Goal: Task Accomplishment & Management: Use online tool/utility

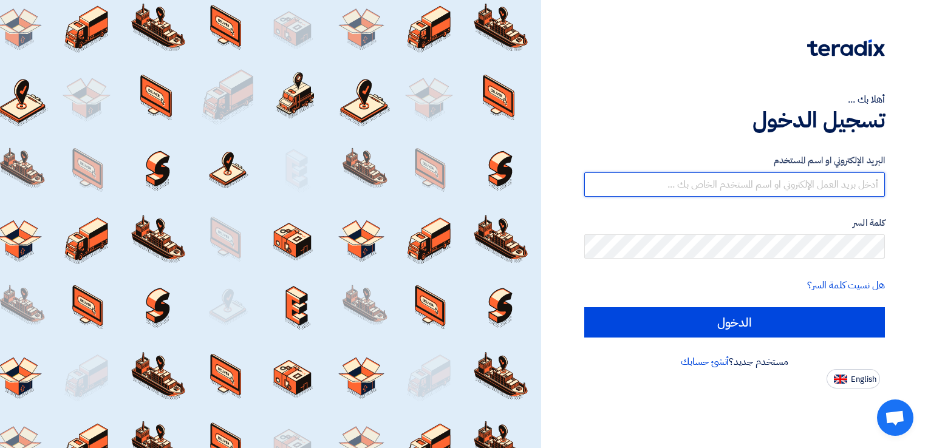
type input "[PERSON_NAME][EMAIL_ADDRESS][DOMAIN_NAME]"
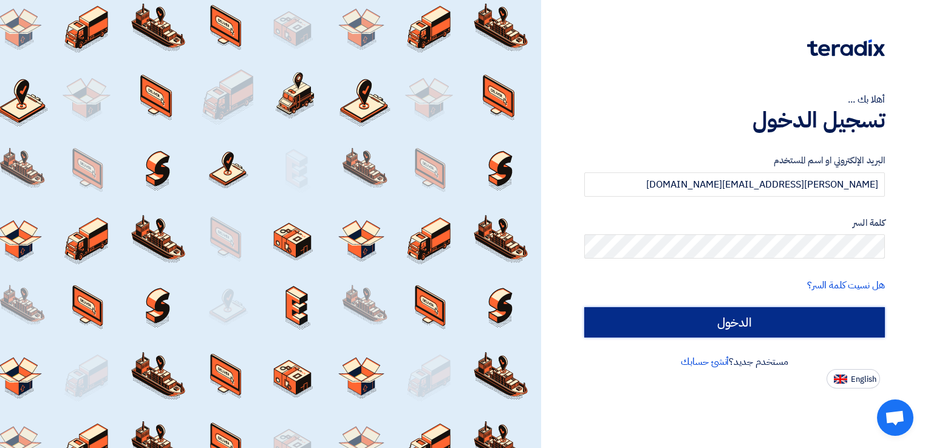
click at [811, 332] on input "الدخول" at bounding box center [734, 322] width 301 height 30
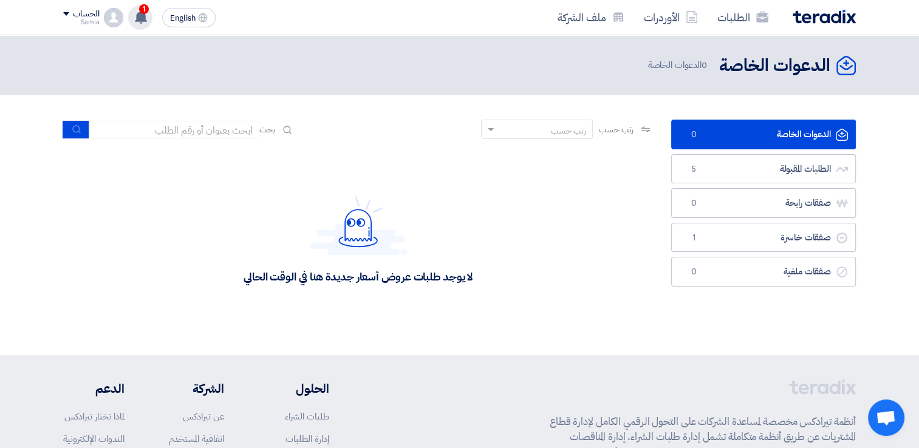
click at [136, 16] on icon at bounding box center [140, 16] width 13 height 13
click at [138, 20] on use at bounding box center [141, 16] width 12 height 13
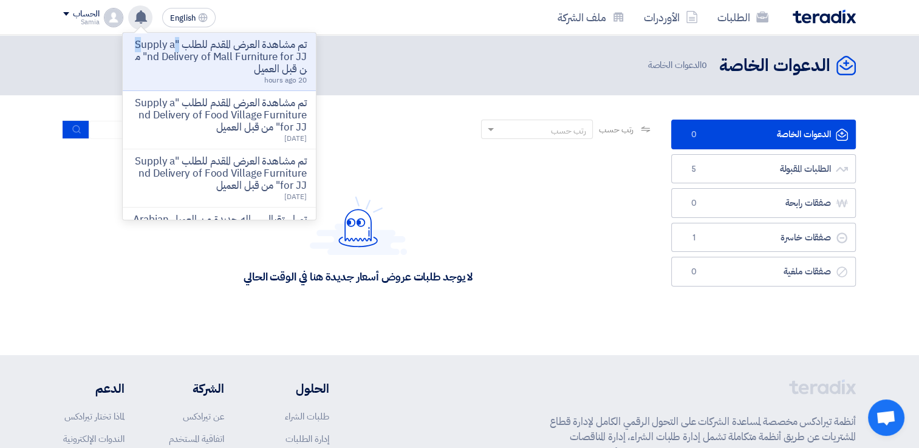
click at [139, 21] on use at bounding box center [141, 16] width 12 height 13
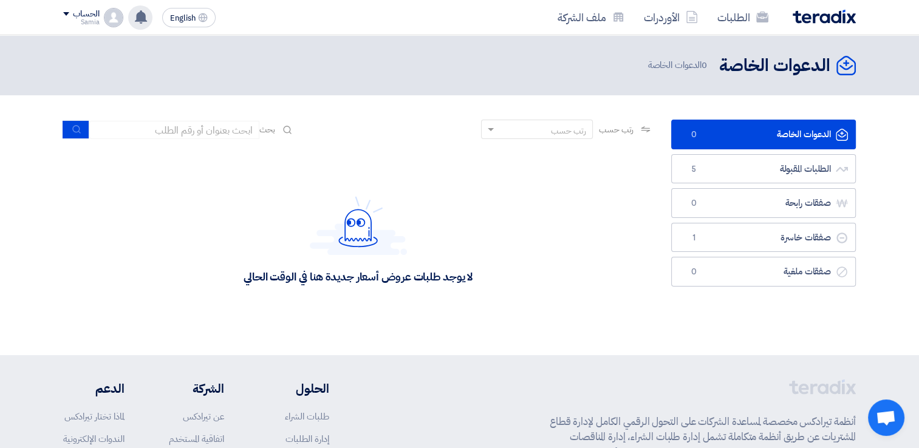
click at [139, 21] on use at bounding box center [141, 16] width 12 height 13
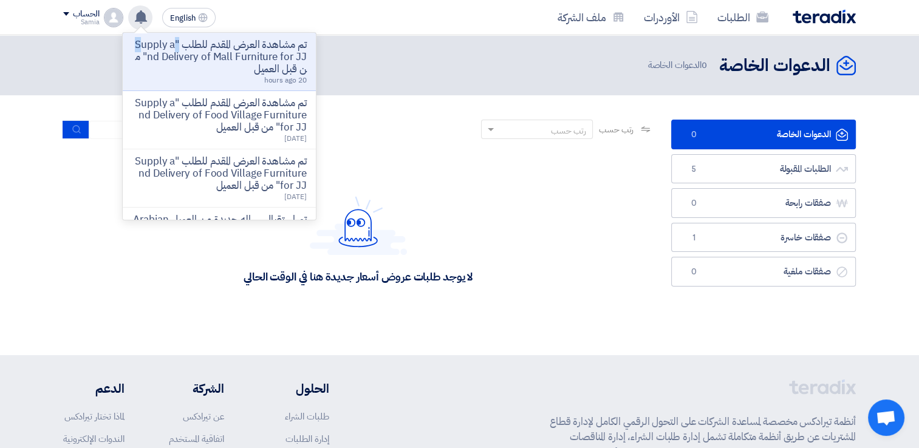
click at [139, 21] on use at bounding box center [141, 16] width 12 height 13
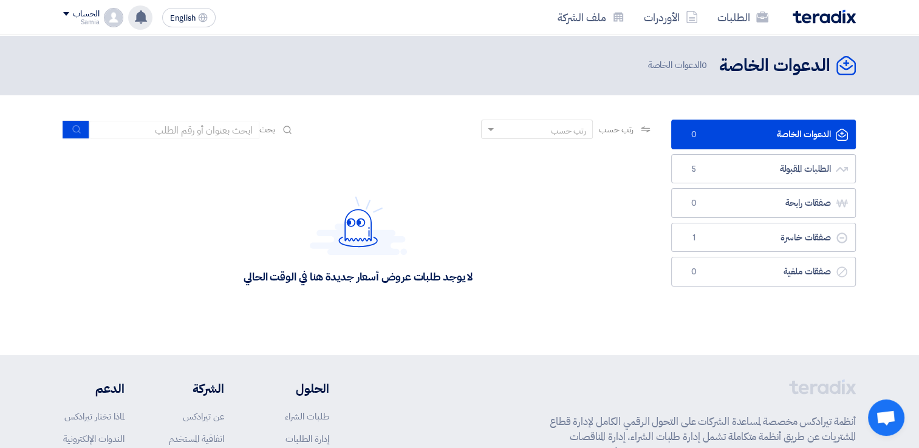
click at [139, 21] on use at bounding box center [141, 16] width 12 height 13
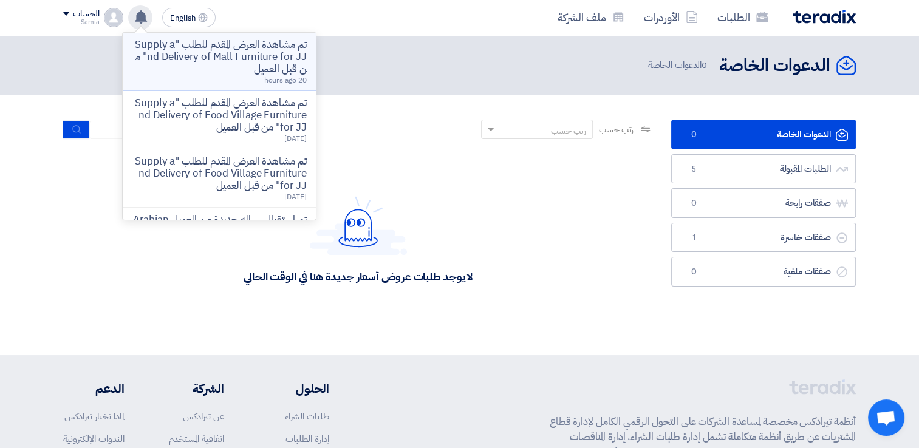
click at [219, 64] on p "تم مشاهدة العرض المقدم للطلب "Supply and Delivery of Mall Furniture for JJ" من …" at bounding box center [219, 57] width 174 height 36
click at [219, 64] on div "الدعوات الخاصة الدعوات الخاصة 0 الدعوات الخاصة" at bounding box center [459, 65] width 793 height 24
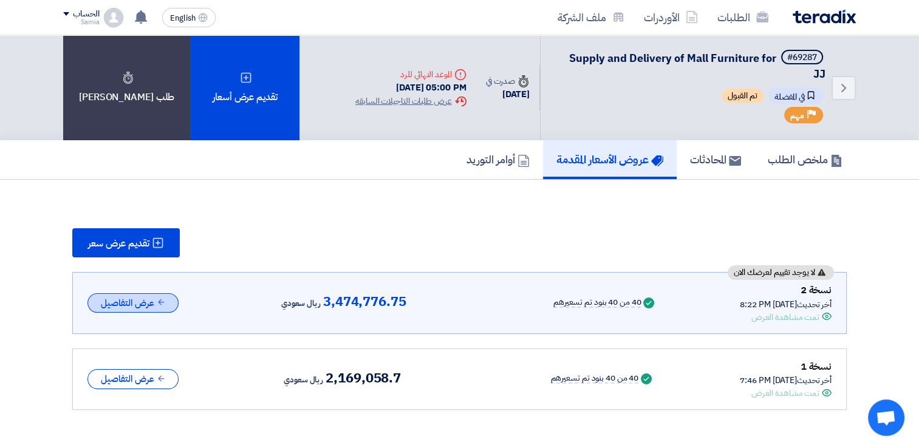
click at [139, 296] on button "عرض التفاصيل" at bounding box center [132, 303] width 91 height 20
click at [143, 300] on button "عرض التفاصيل" at bounding box center [132, 303] width 91 height 20
click at [158, 300] on use at bounding box center [161, 302] width 6 height 6
click at [143, 300] on button "عرض التفاصيل" at bounding box center [132, 303] width 91 height 20
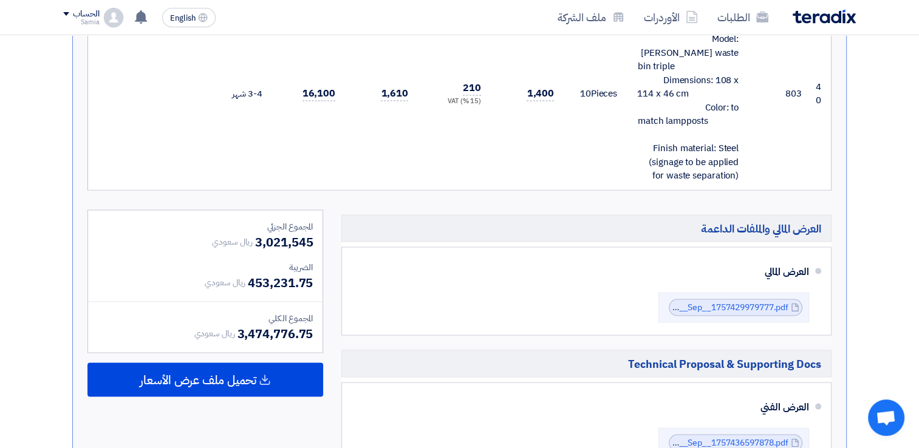
scroll to position [6790, 0]
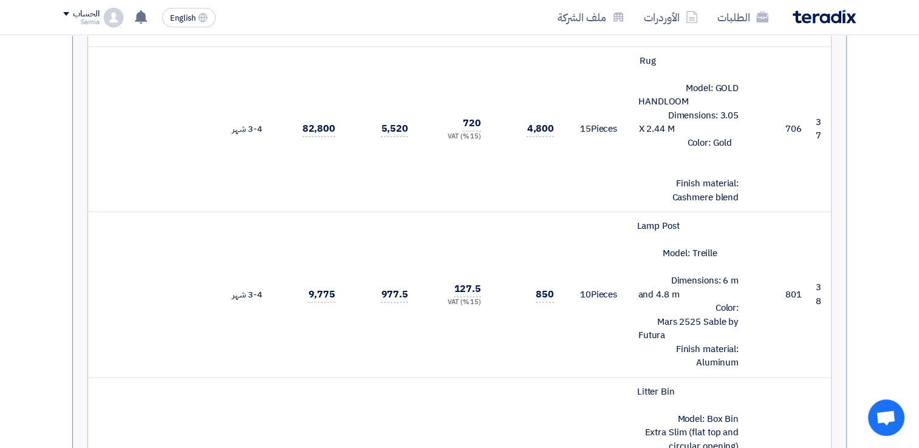
drag, startPoint x: 904, startPoint y: 172, endPoint x: 883, endPoint y: 42, distance: 132.2
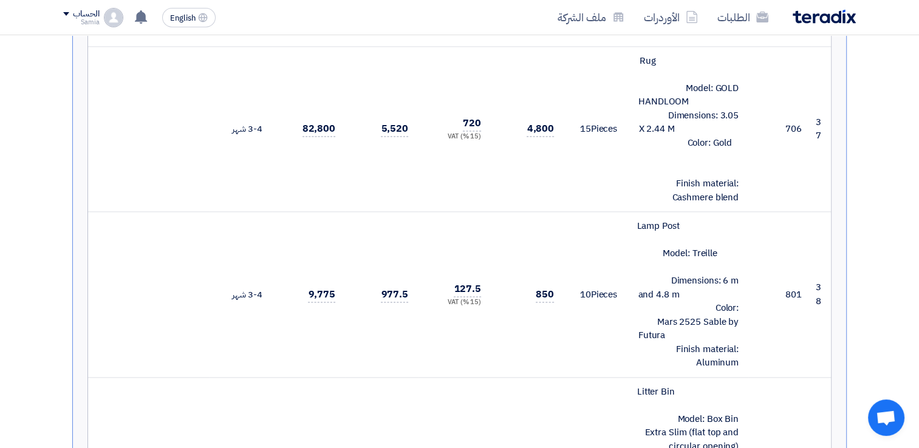
scroll to position [6006, 0]
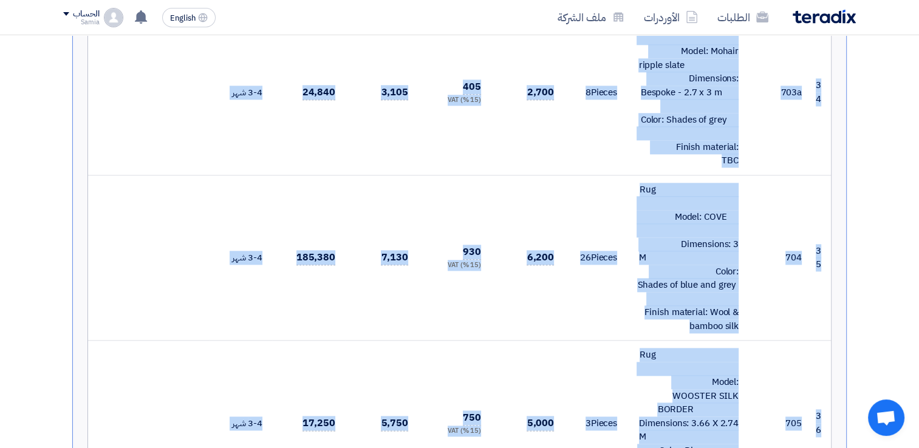
scroll to position [5546, 0]
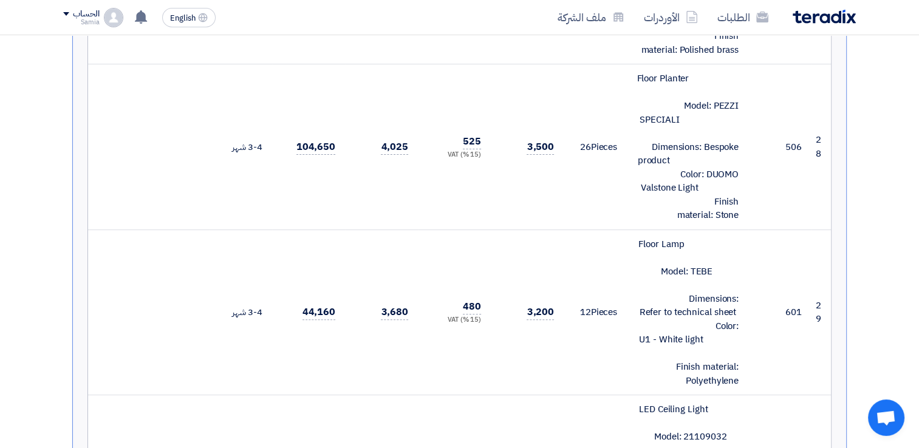
scroll to position [4888, 0]
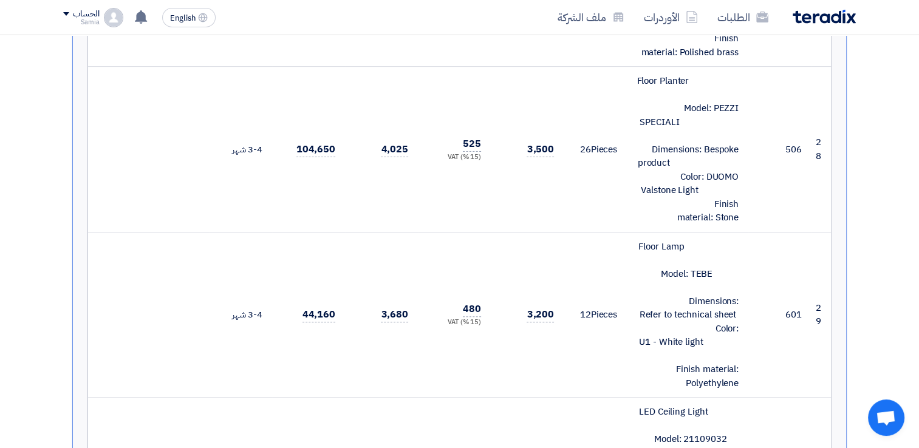
drag, startPoint x: 915, startPoint y: 213, endPoint x: 910, endPoint y: 103, distance: 110.7
drag, startPoint x: 910, startPoint y: 103, endPoint x: 912, endPoint y: 95, distance: 7.5
drag, startPoint x: 913, startPoint y: 90, endPoint x: 927, endPoint y: 170, distance: 80.8
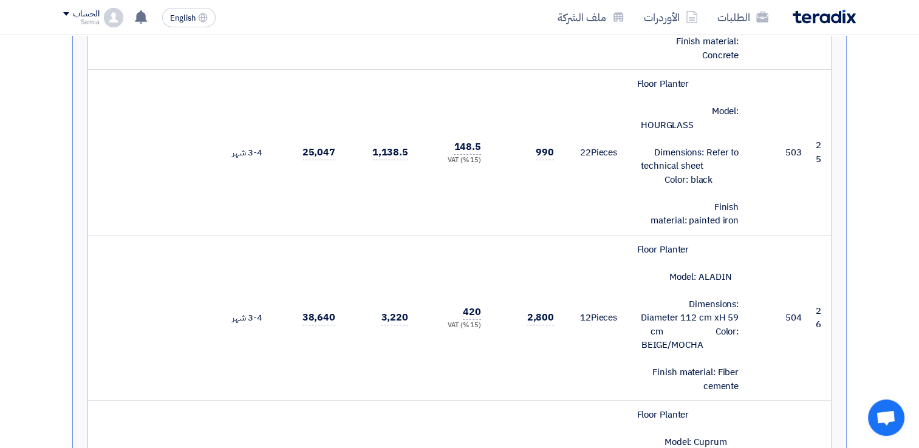
drag, startPoint x: 918, startPoint y: 227, endPoint x: 918, endPoint y: 187, distance: 39.5
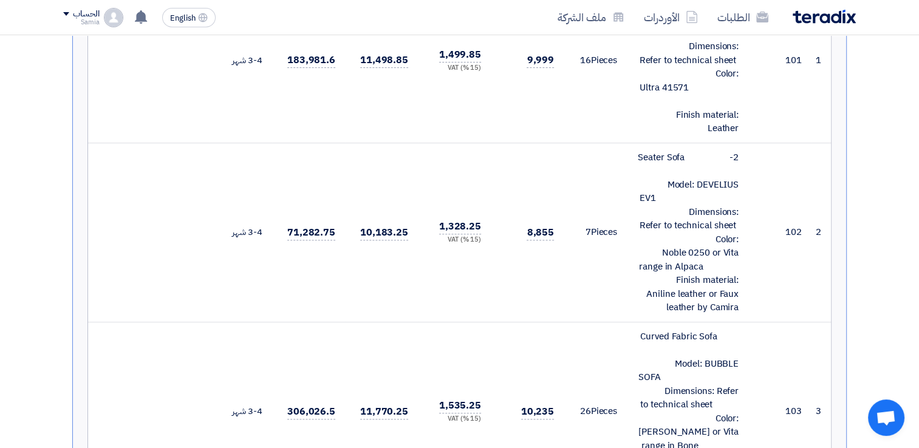
scroll to position [0, 0]
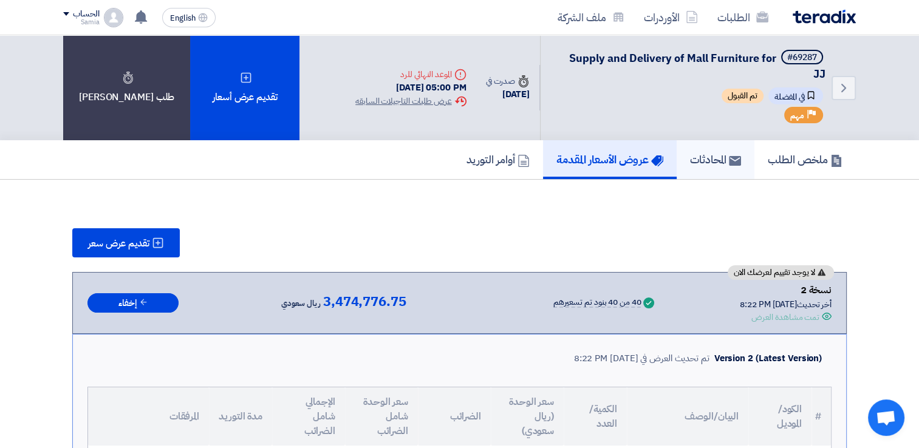
click at [696, 158] on h5 "المحادثات" at bounding box center [715, 159] width 51 height 14
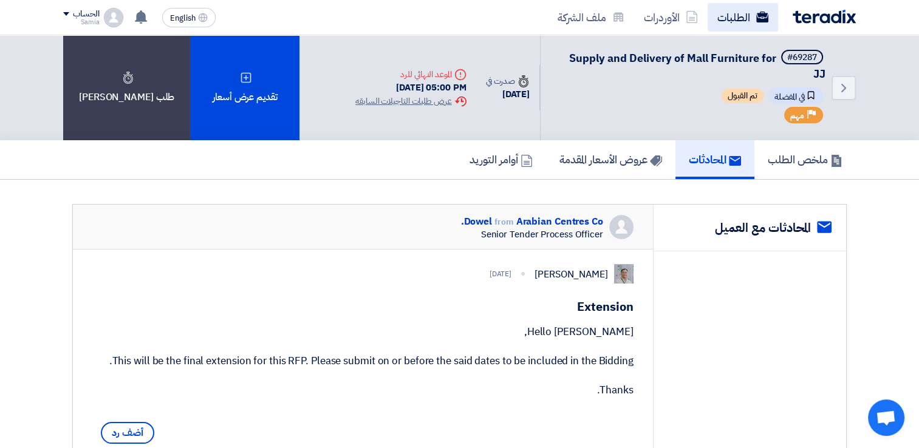
click at [727, 20] on link "الطلبات" at bounding box center [743, 17] width 70 height 29
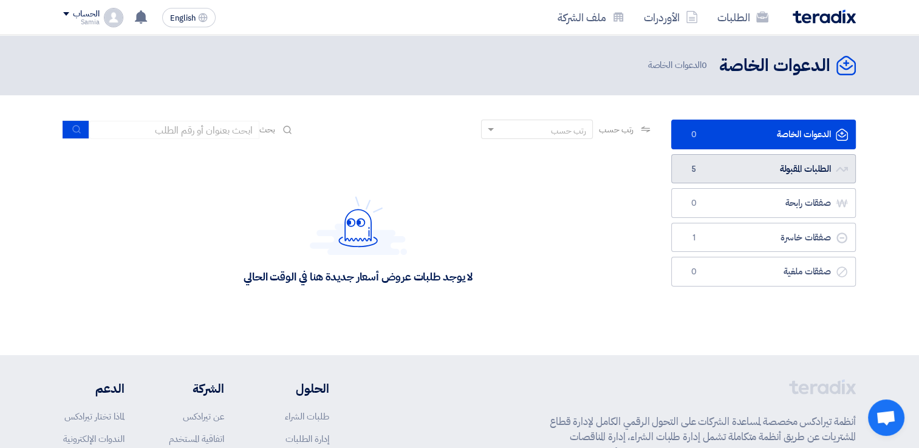
click at [742, 176] on link "الطلبات المقبولة الطلبات المقبولة 5" at bounding box center [763, 169] width 185 height 30
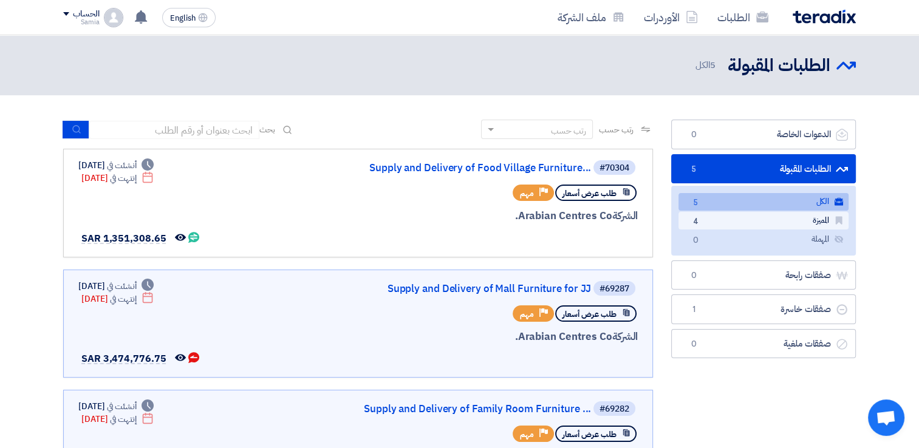
click at [760, 221] on link "المميزة المميزة 4" at bounding box center [763, 221] width 170 height 18
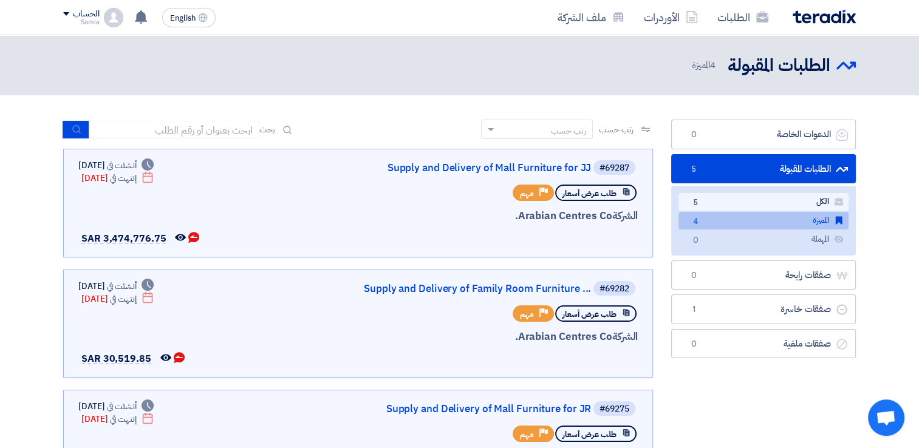
click at [762, 196] on link "الكل الكل 5" at bounding box center [763, 202] width 170 height 18
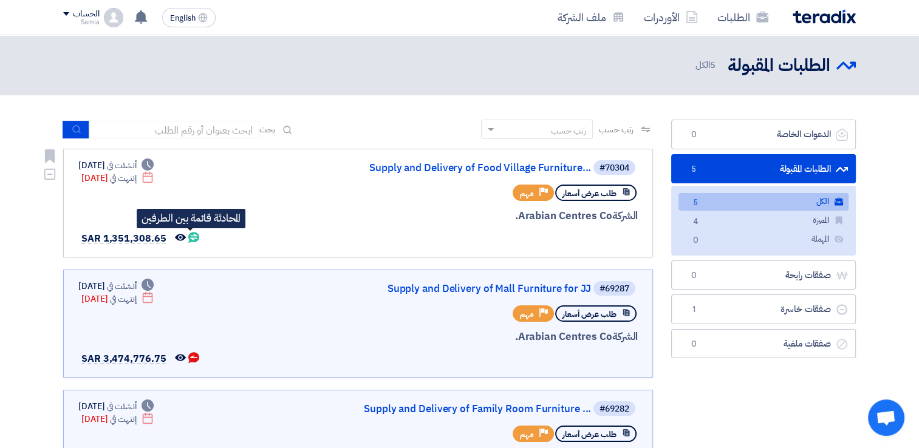
click at [191, 233] on use at bounding box center [193, 237] width 11 height 11
click at [191, 234] on use at bounding box center [193, 237] width 11 height 11
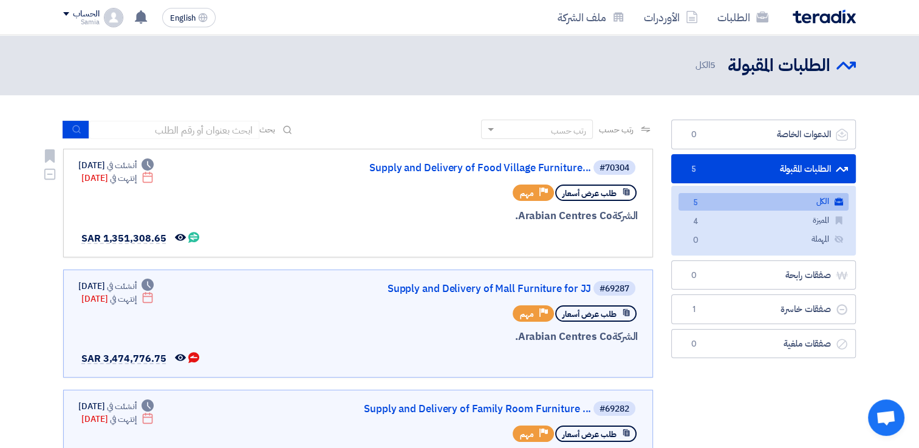
click at [306, 195] on div "#70304 Supply and Delivery of Food Village Furniture... طلب عرض أسعار Priority …" at bounding box center [357, 203] width 559 height 88
click at [429, 170] on link "Supply and Delivery of Food Village Furniture..." at bounding box center [469, 168] width 243 height 11
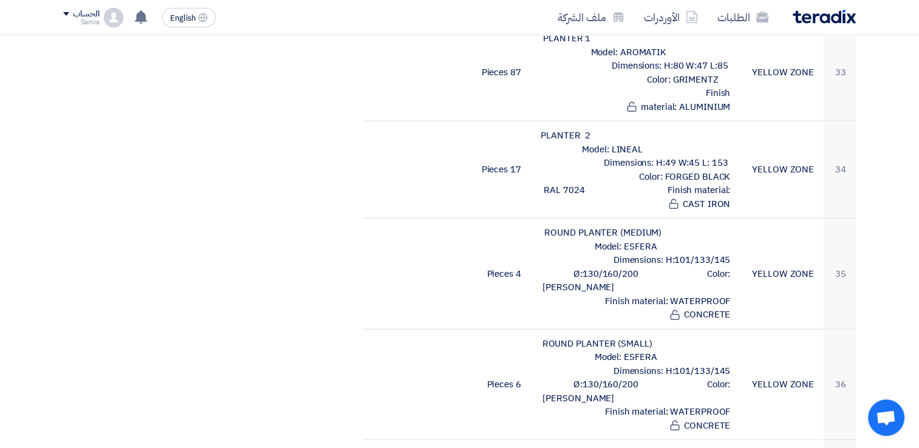
scroll to position [3454, 0]
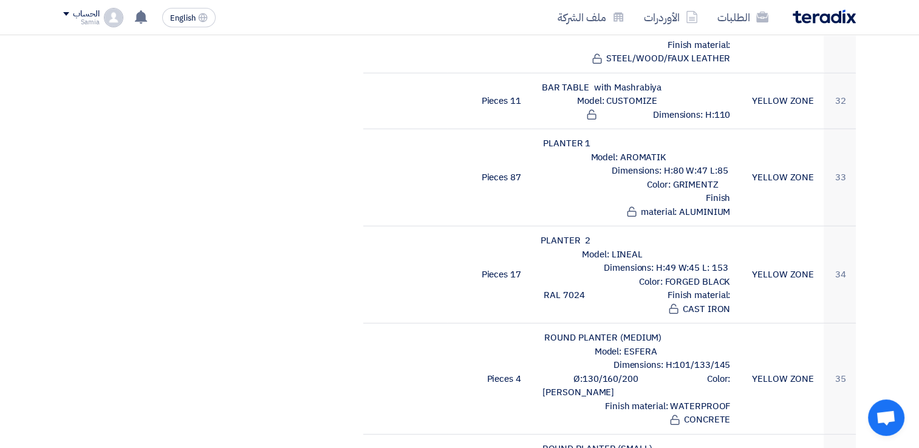
drag, startPoint x: 916, startPoint y: 247, endPoint x: 911, endPoint y: 176, distance: 71.3
drag, startPoint x: 918, startPoint y: 143, endPoint x: 921, endPoint y: 135, distance: 9.3
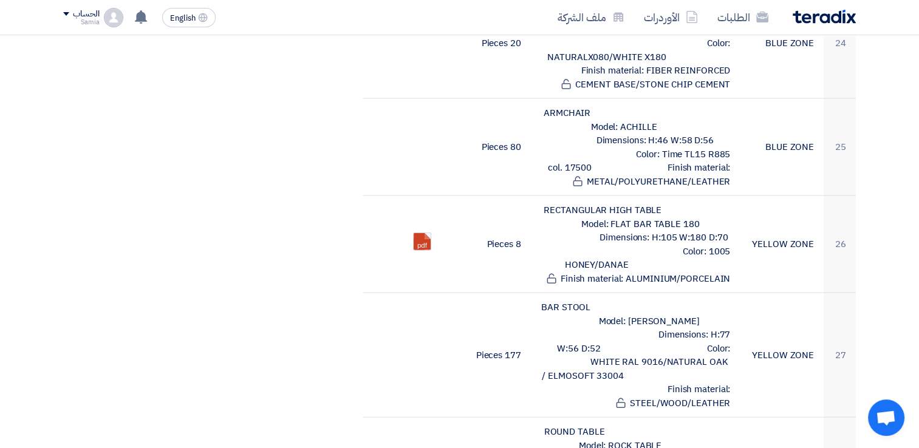
scroll to position [2288, 0]
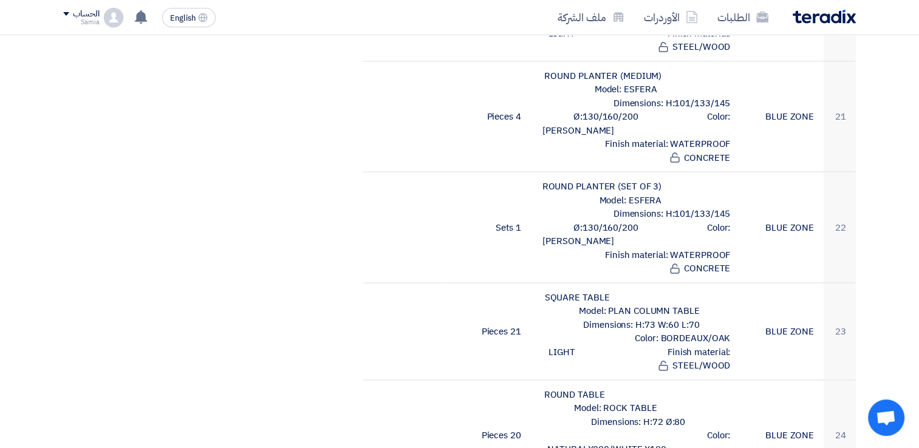
click at [909, 77] on section "Supply and Delivery of Food Village Furniture for JJ بيانات العميل [PERSON_NAME…" at bounding box center [459, 360] width 919 height 4943
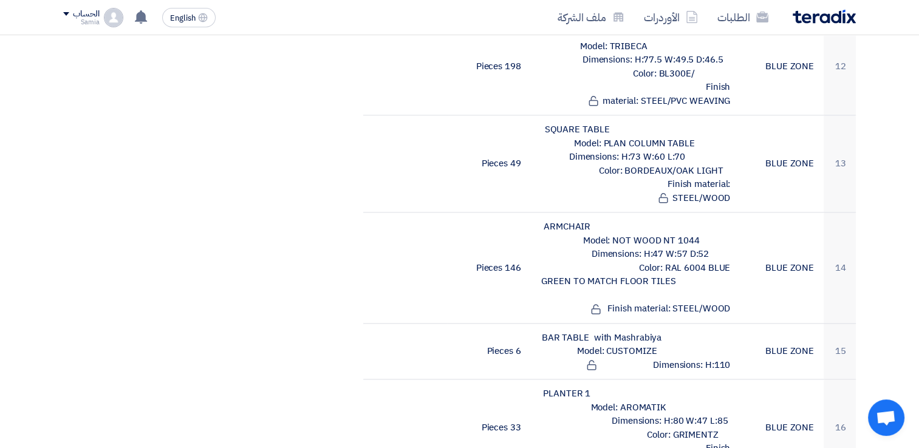
drag, startPoint x: 921, startPoint y: 117, endPoint x: 926, endPoint y: 104, distance: 13.1
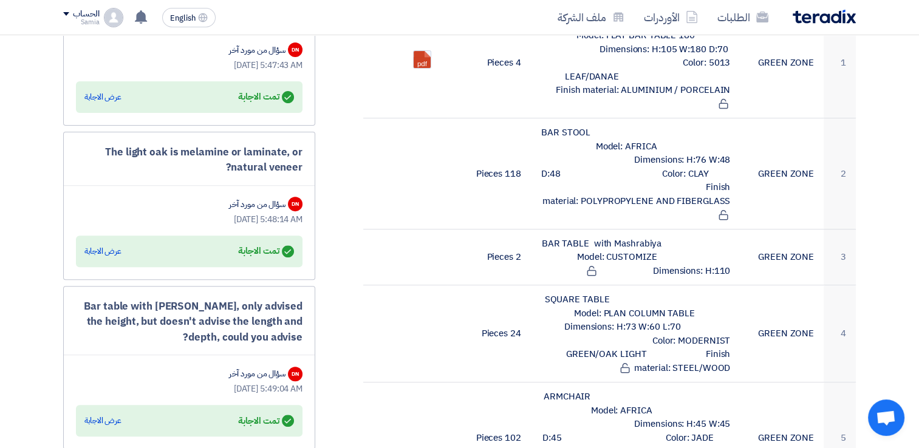
scroll to position [209, 0]
